Goal: Transaction & Acquisition: Purchase product/service

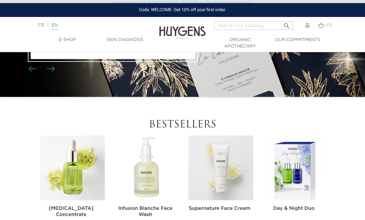
scroll to position [116, 0]
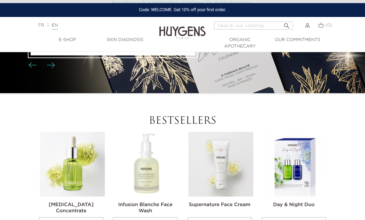
click at [259, 66] on li "PREORDER 2025 Advent Calendar p r e o r d e r" at bounding box center [182, 16] width 365 height 154
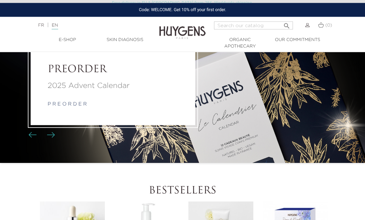
scroll to position [39, 0]
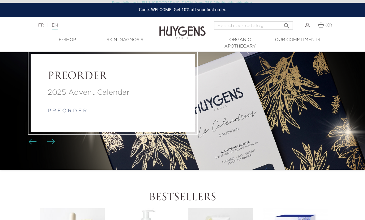
click at [80, 114] on div "2025 Advent Calendar p r e o r d e r" at bounding box center [113, 101] width 130 height 28
click at [109, 99] on p "2025 Advent Calendar" at bounding box center [113, 92] width 130 height 11
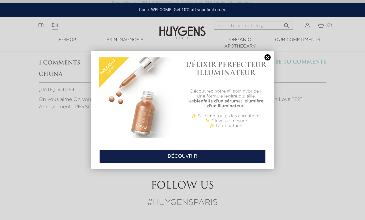
scroll to position [2587, 0]
click at [264, 56] on link at bounding box center [267, 57] width 9 height 6
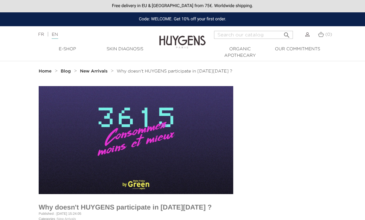
scroll to position [0, 0]
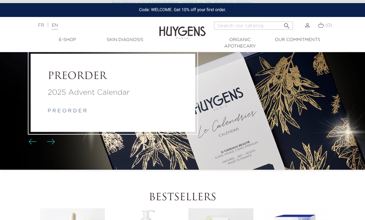
click at [115, 83] on h2 "PREORDER" at bounding box center [113, 77] width 130 height 12
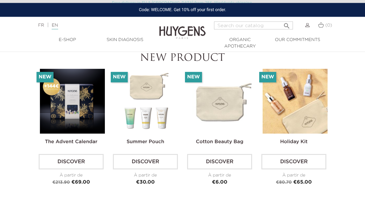
scroll to position [1365, 0]
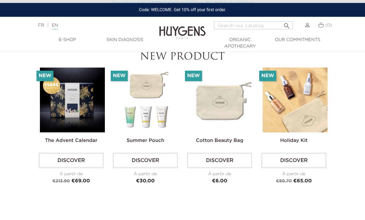
click at [85, 107] on img at bounding box center [72, 100] width 65 height 65
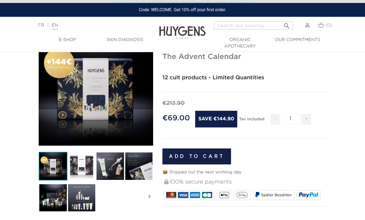
scroll to position [48, 0]
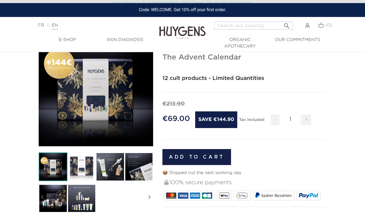
click at [86, 176] on img at bounding box center [81, 167] width 29 height 29
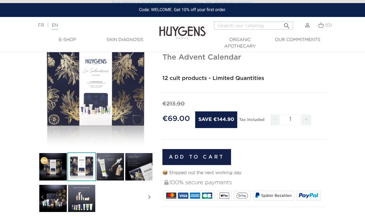
click at [103, 168] on img at bounding box center [110, 167] width 29 height 29
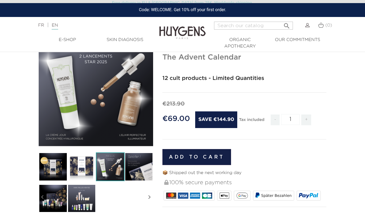
click at [54, 203] on img at bounding box center [53, 199] width 29 height 29
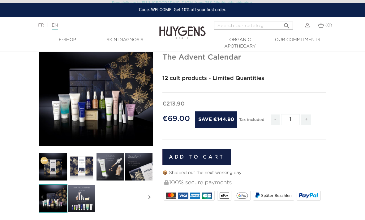
click at [57, 203] on img at bounding box center [53, 199] width 29 height 29
click at [80, 204] on img at bounding box center [81, 199] width 29 height 29
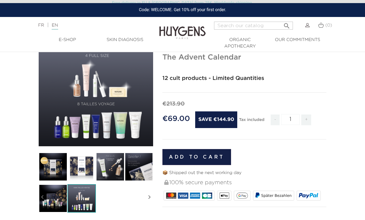
click at [81, 201] on img at bounding box center [81, 199] width 29 height 29
click at [57, 199] on img at bounding box center [53, 199] width 29 height 29
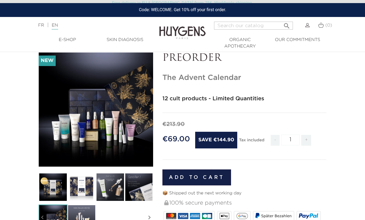
scroll to position [27, 0]
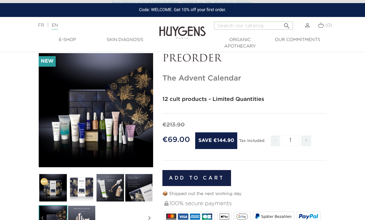
click at [220, 97] on strong "12 cult products - Limited Quantities" at bounding box center [213, 100] width 102 height 6
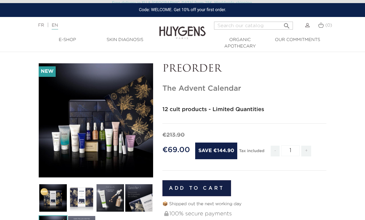
scroll to position [18, 0]
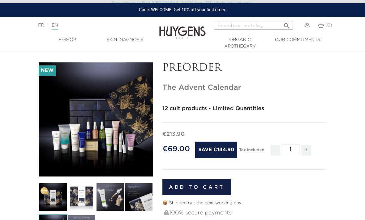
click at [211, 85] on h1 "The Advent Calendar" at bounding box center [244, 87] width 164 height 9
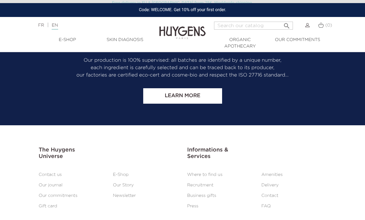
scroll to position [898, 0]
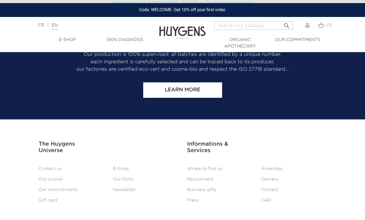
click at [132, 49] on li "Skin Diagnosis" at bounding box center [124, 43] width 57 height 13
click at [134, 39] on link "Skin Diagnosis" at bounding box center [124, 40] width 57 height 6
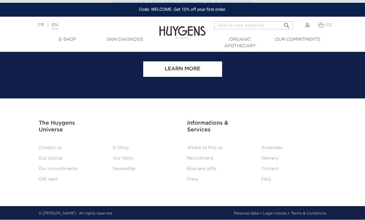
scroll to position [577, 0]
